Goal: Information Seeking & Learning: Learn about a topic

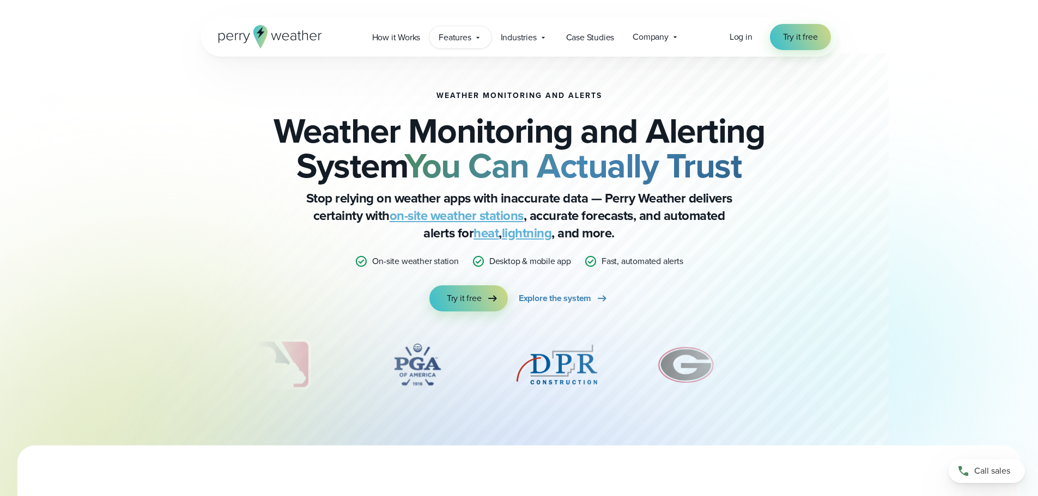
click at [460, 35] on span "Features" at bounding box center [455, 37] width 32 height 13
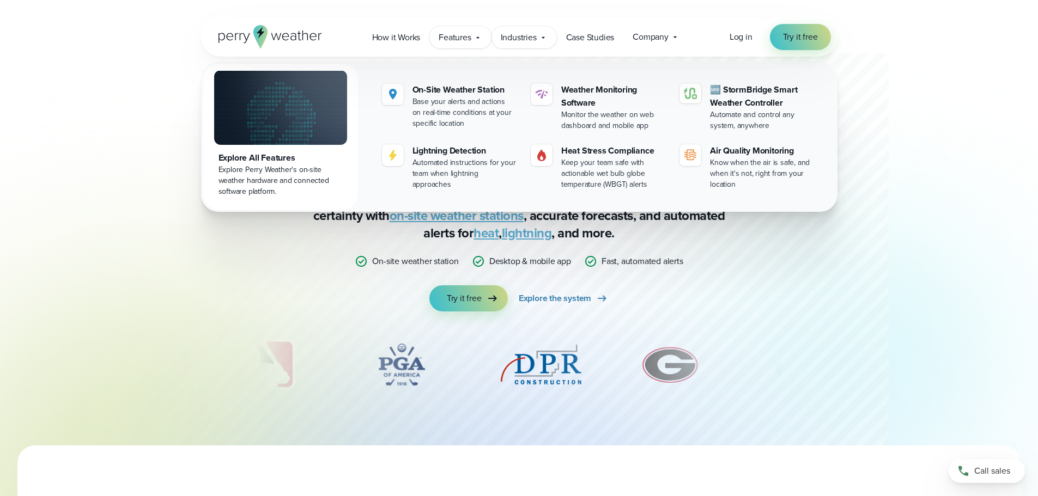
click at [529, 39] on span "Industries" at bounding box center [519, 37] width 36 height 13
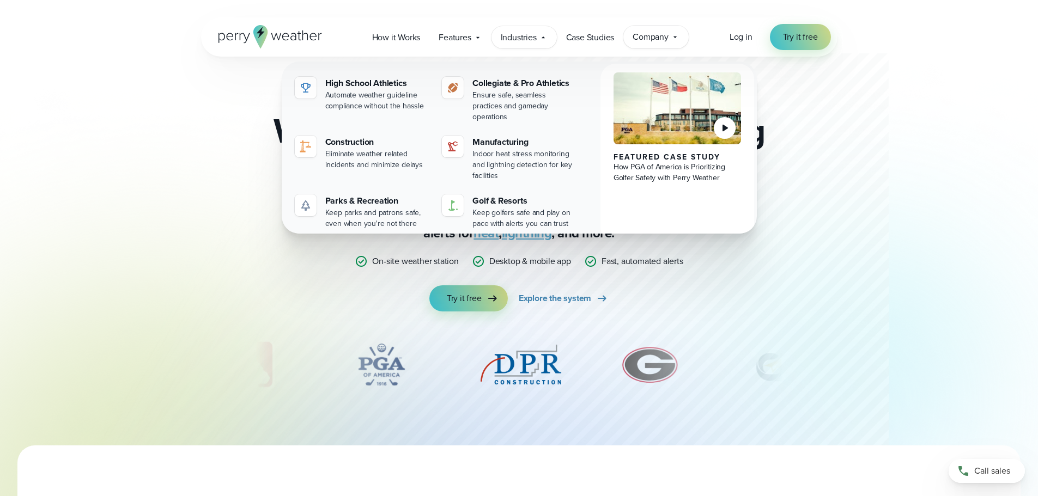
click at [676, 35] on icon at bounding box center [675, 37] width 9 height 9
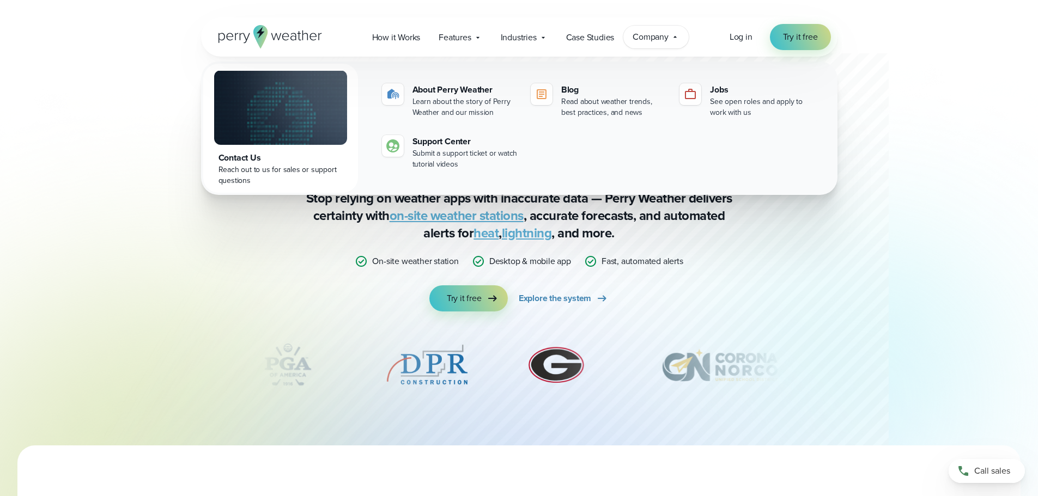
click at [658, 37] on span "Company" at bounding box center [650, 37] width 36 height 13
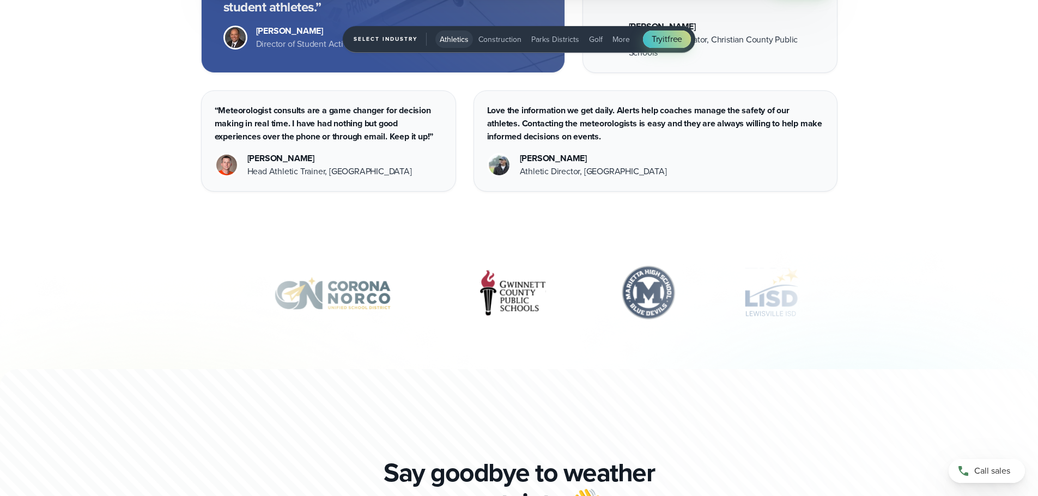
scroll to position [3596, 0]
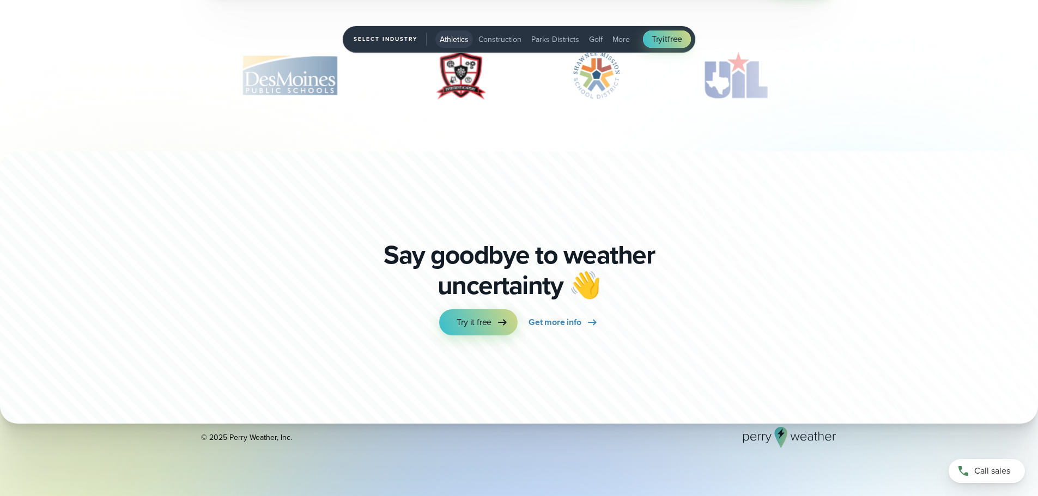
click at [492, 42] on span "Construction" at bounding box center [499, 39] width 43 height 11
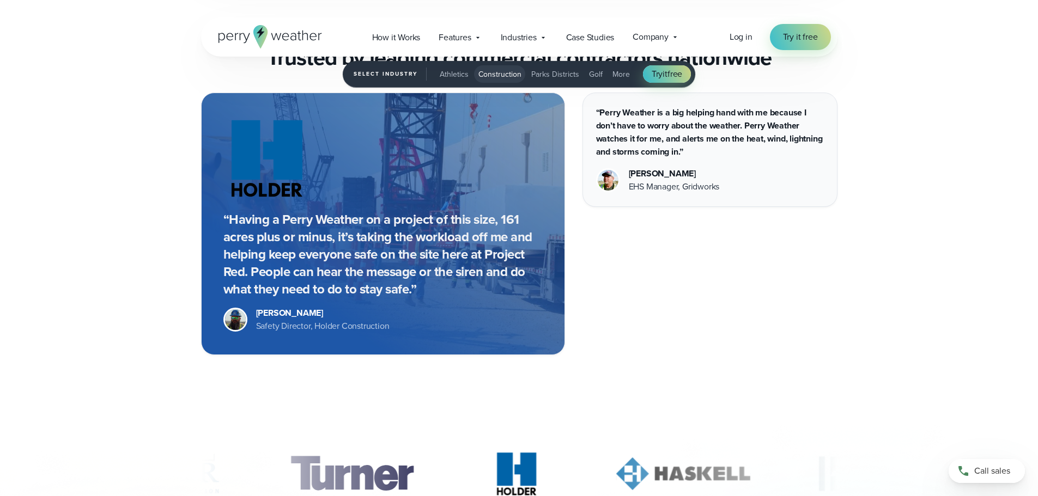
scroll to position [2615, 0]
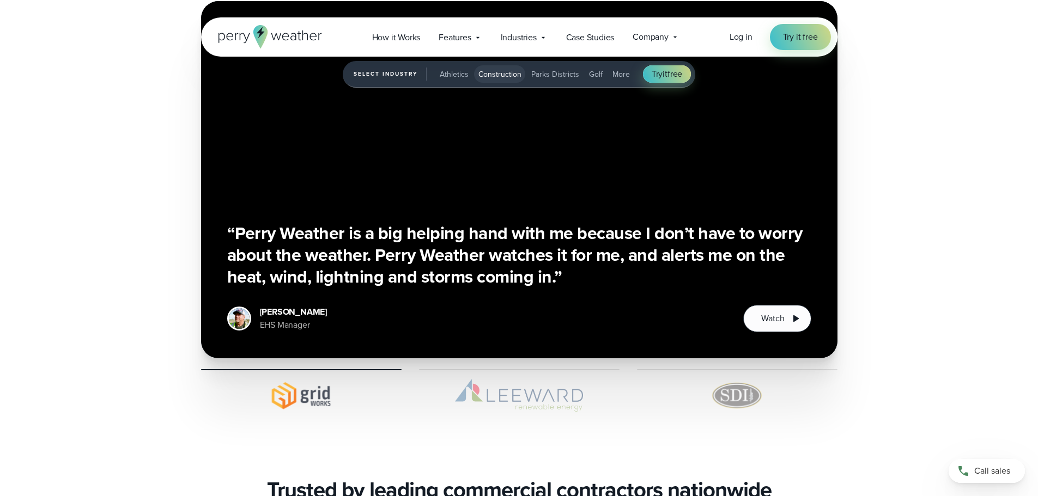
drag, startPoint x: 453, startPoint y: 74, endPoint x: 457, endPoint y: 81, distance: 7.3
click at [453, 74] on span "Athletics" at bounding box center [454, 74] width 29 height 11
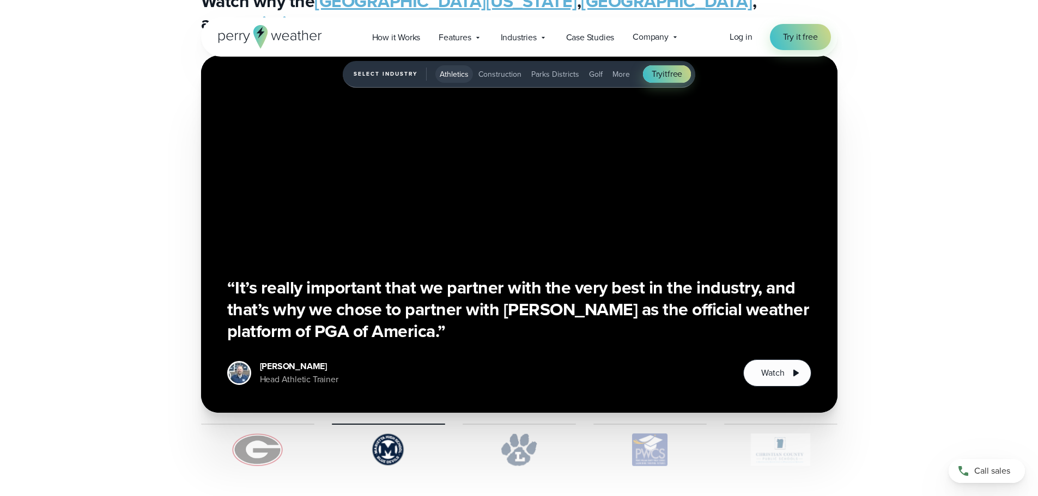
click at [114, 206] on div "“Before Perry Weather, we had to make lightning decisions and practice vs no pr…" at bounding box center [519, 261] width 1038 height 411
